Goal: Task Accomplishment & Management: Manage account settings

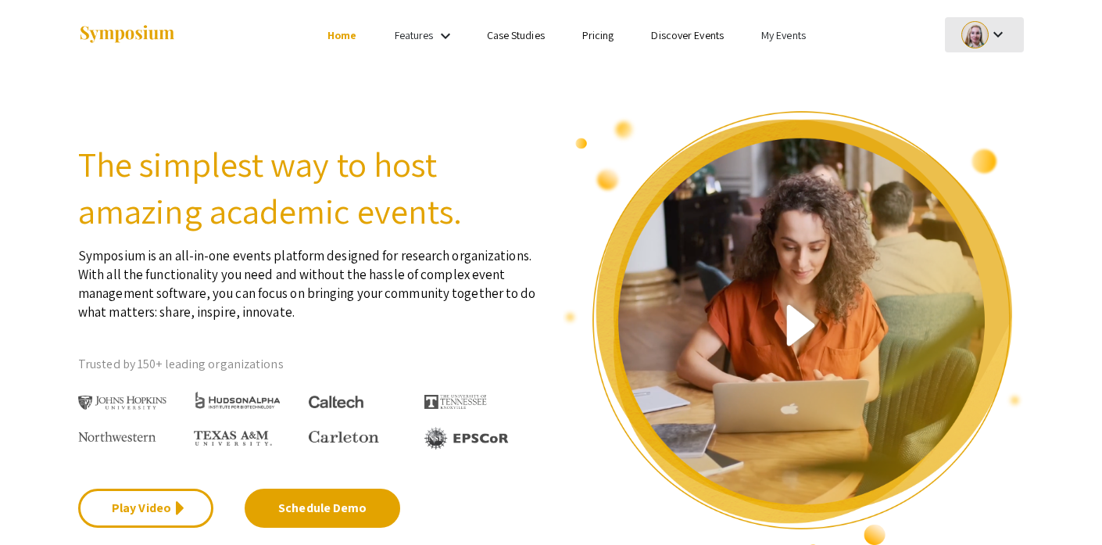
click at [997, 37] on mat-icon "keyboard_arrow_down" at bounding box center [998, 34] width 19 height 19
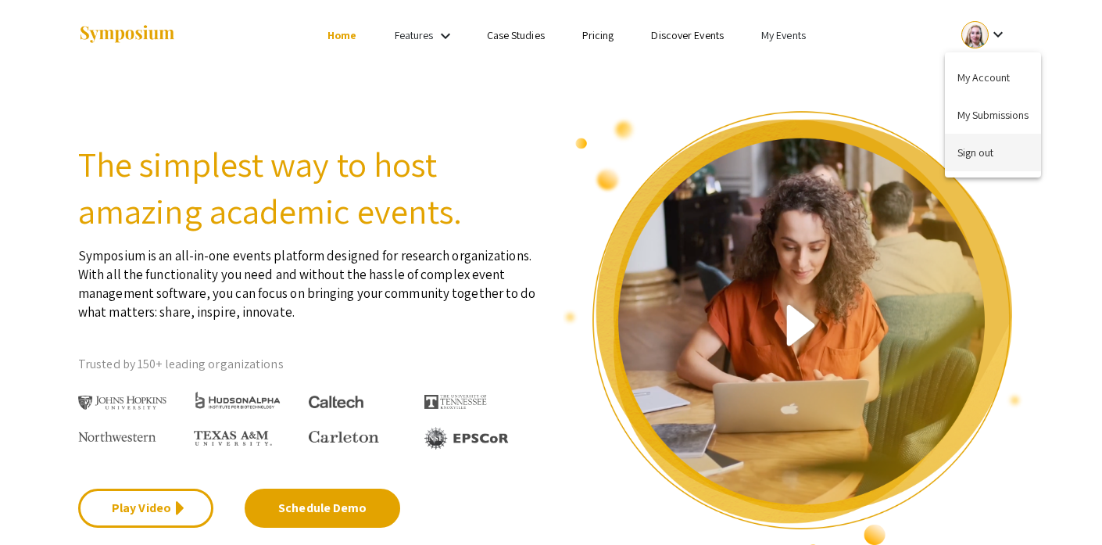
click at [979, 156] on button "Sign out" at bounding box center [993, 153] width 96 height 38
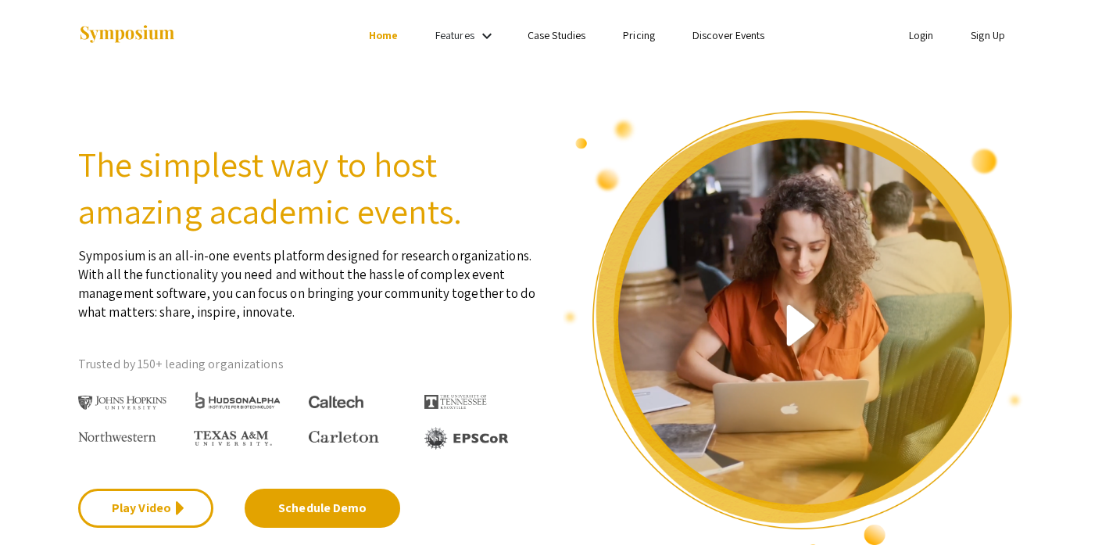
click at [912, 40] on link "Login" at bounding box center [921, 35] width 25 height 14
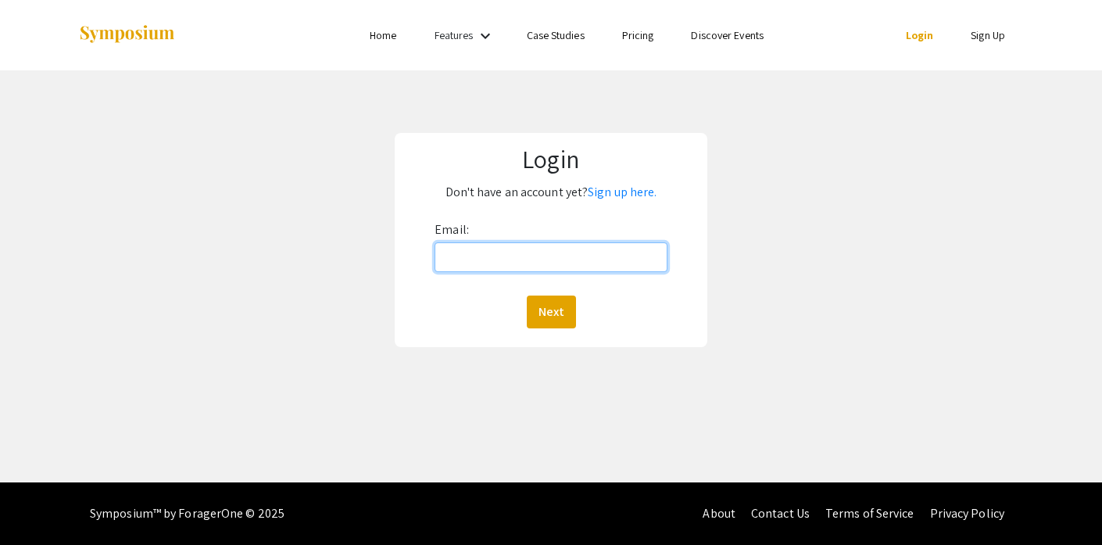
click at [564, 245] on input "Email:" at bounding box center [551, 257] width 232 height 30
type input "[EMAIL_ADDRESS][DOMAIN_NAME]"
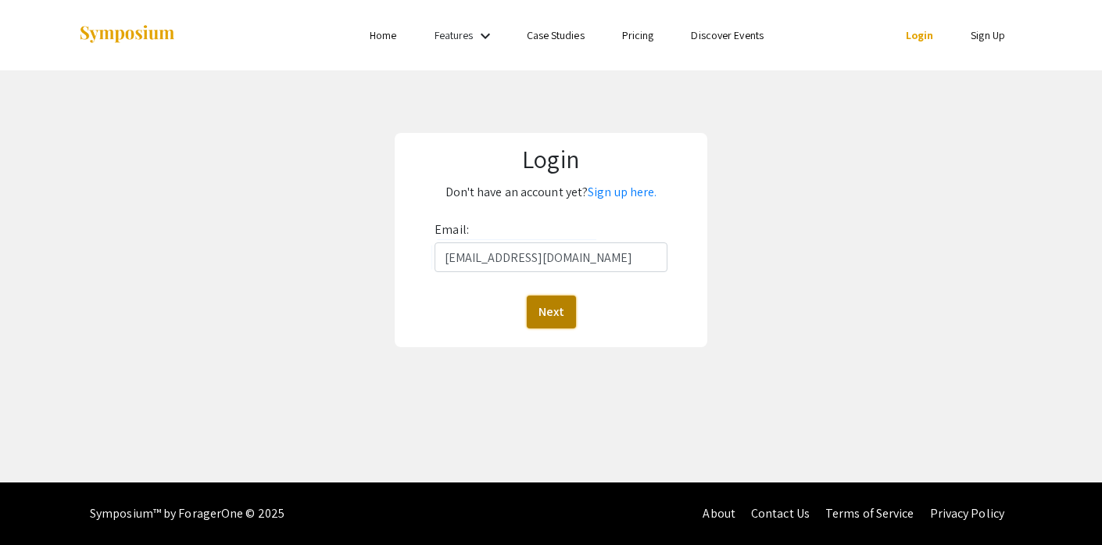
click at [554, 315] on button "Next" at bounding box center [551, 311] width 49 height 33
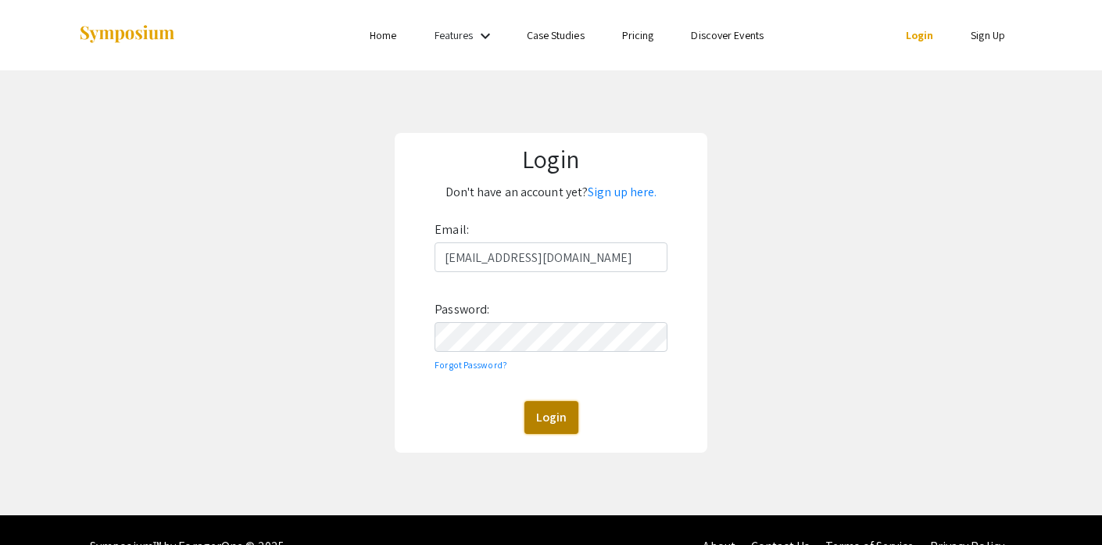
click at [555, 428] on button "Login" at bounding box center [552, 417] width 54 height 33
